Goal: Navigation & Orientation: Find specific page/section

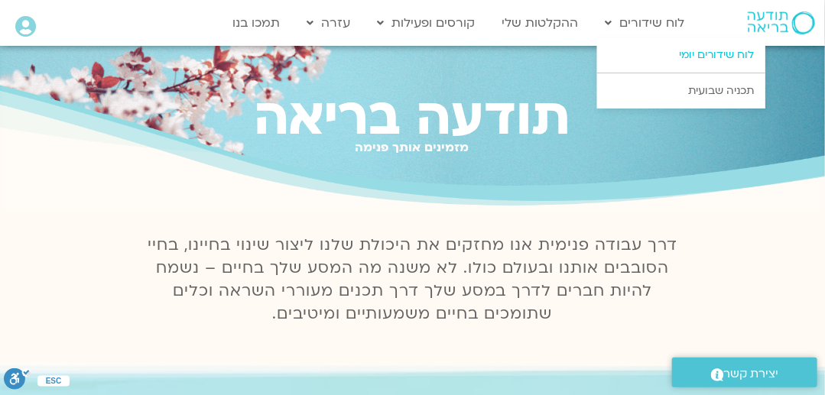
click at [714, 54] on link "לוח שידורים יומי" at bounding box center [681, 54] width 168 height 35
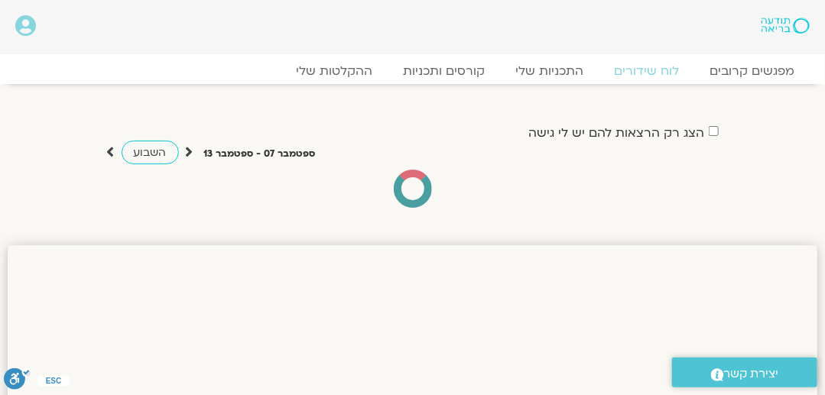
click at [21, 25] on icon at bounding box center [25, 25] width 21 height 21
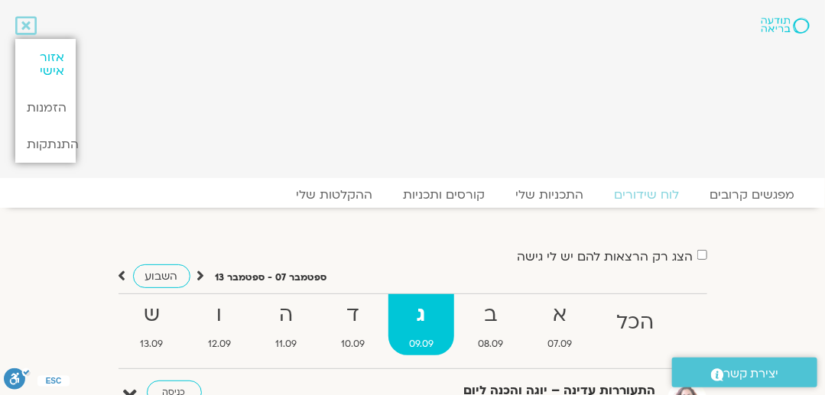
click at [52, 60] on link "אזור אישי" at bounding box center [45, 64] width 60 height 50
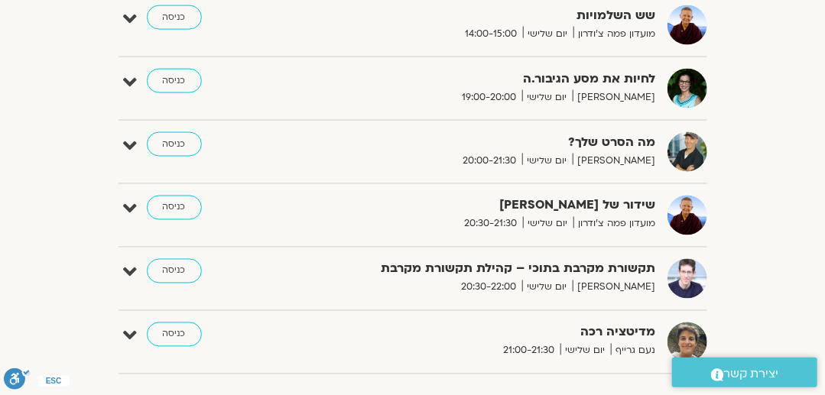
scroll to position [815, 0]
